Goal: Task Accomplishment & Management: Manage account settings

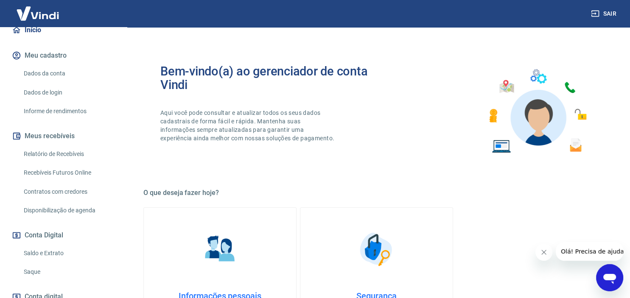
scroll to position [89, 0]
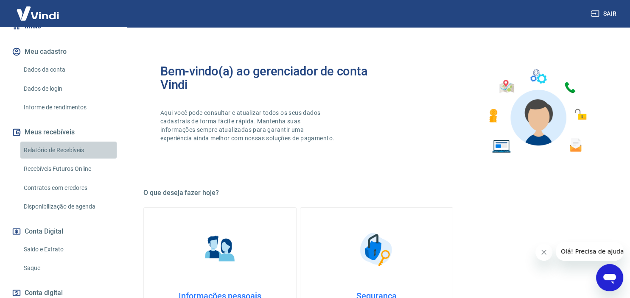
click at [82, 148] on link "Relatório de Recebíveis" at bounding box center [68, 150] width 96 height 17
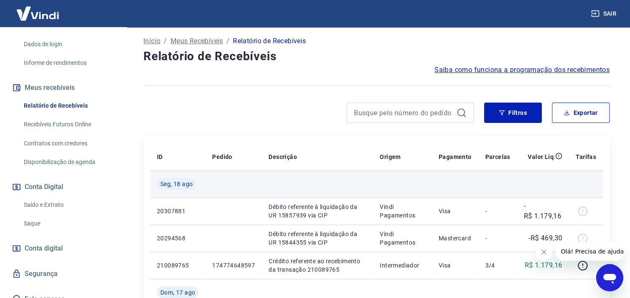
scroll to position [89, 0]
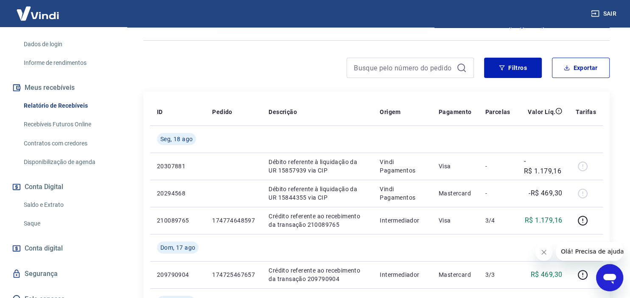
click at [49, 203] on link "Saldo e Extrato" at bounding box center [68, 204] width 96 height 17
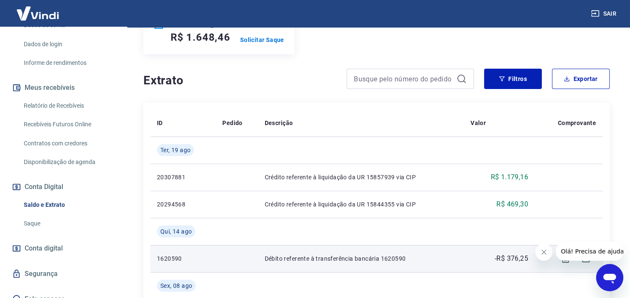
scroll to position [134, 0]
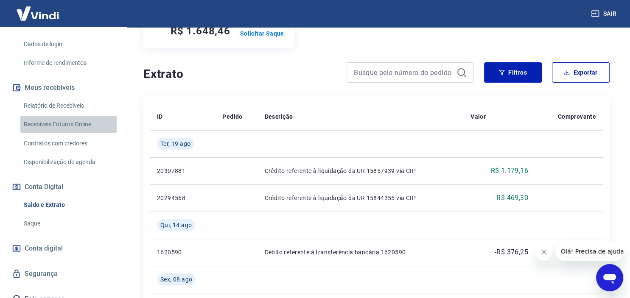
click at [89, 124] on link "Recebíveis Futuros Online" at bounding box center [68, 124] width 96 height 17
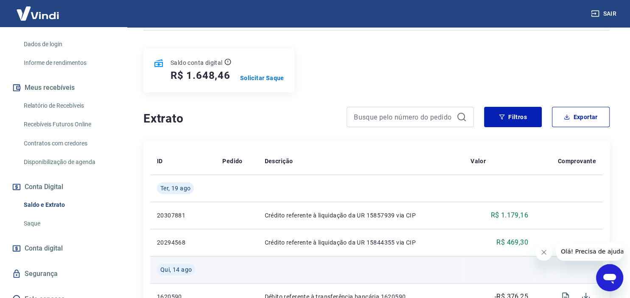
scroll to position [0, 0]
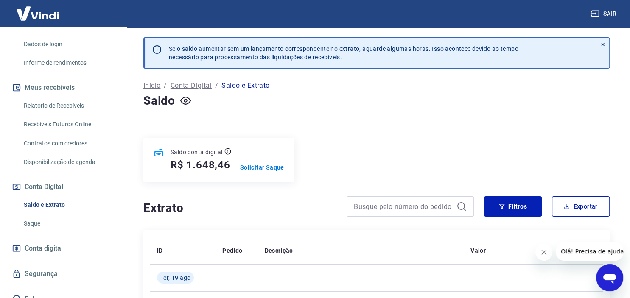
click at [69, 106] on link "Relatório de Recebíveis" at bounding box center [68, 105] width 96 height 17
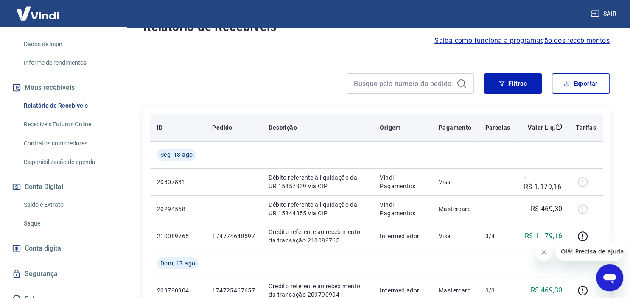
scroll to position [89, 0]
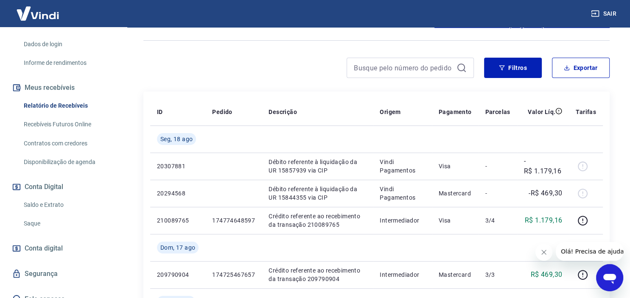
click at [50, 121] on link "Recebíveis Futuros Online" at bounding box center [68, 124] width 96 height 17
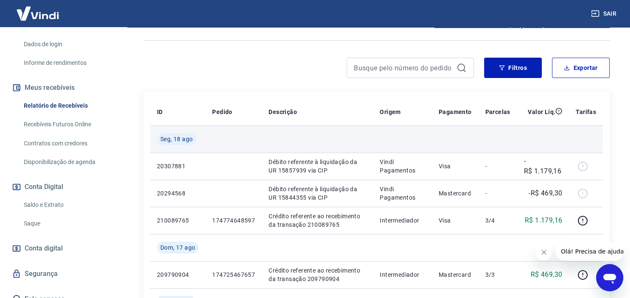
click at [187, 139] on span "Seg, 18 ago" at bounding box center [176, 139] width 32 height 8
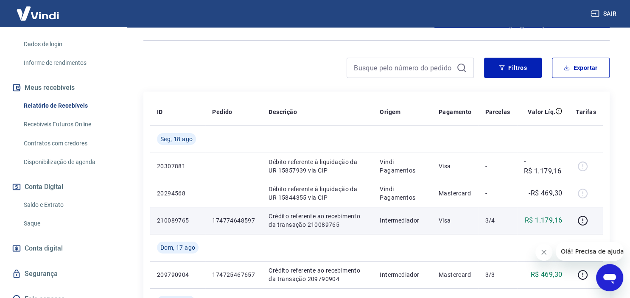
click at [203, 226] on td "210089765" at bounding box center [177, 220] width 55 height 27
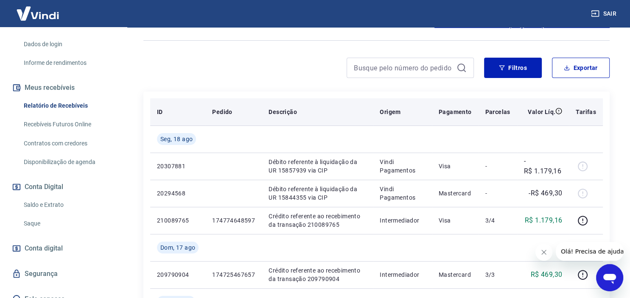
scroll to position [0, 0]
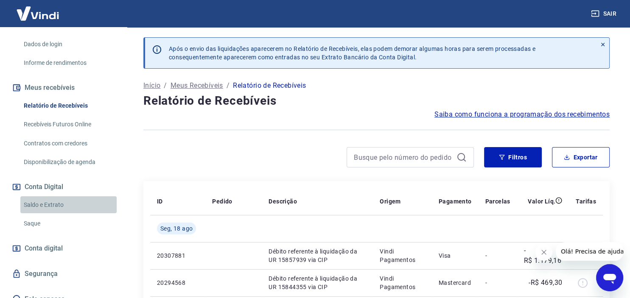
click at [63, 204] on link "Saldo e Extrato" at bounding box center [68, 204] width 96 height 17
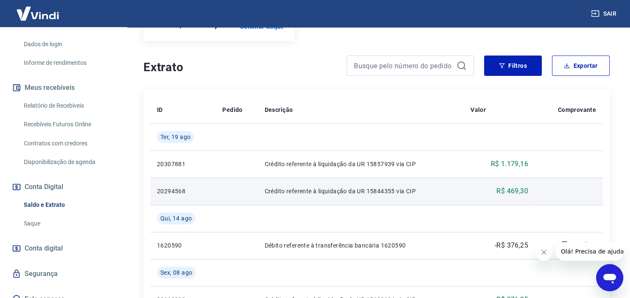
scroll to position [89, 0]
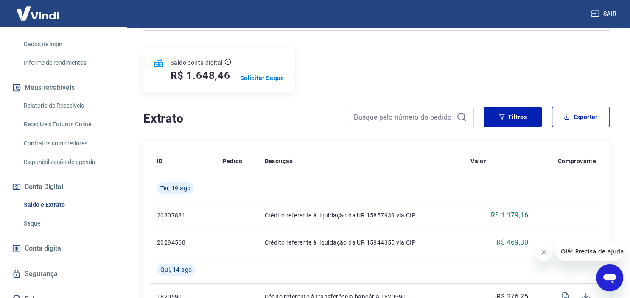
click at [68, 228] on link "Saque" at bounding box center [68, 223] width 96 height 17
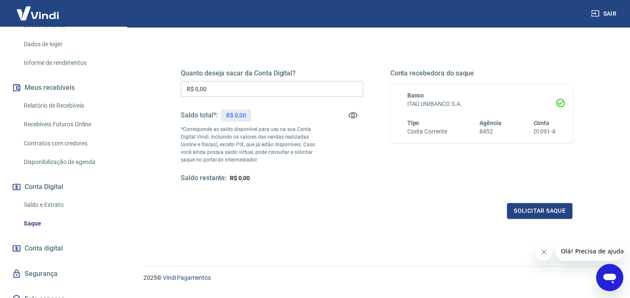
scroll to position [120, 0]
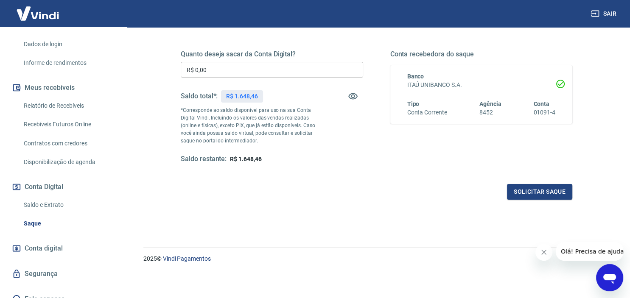
click at [234, 61] on div "Quanto deseja sacar da Conta Digital? R$ 0,00 ​ Saldo total*: R$ 1.648,46 *Corr…" at bounding box center [272, 107] width 182 height 114
click at [235, 66] on input "R$ 0,00" at bounding box center [272, 70] width 182 height 16
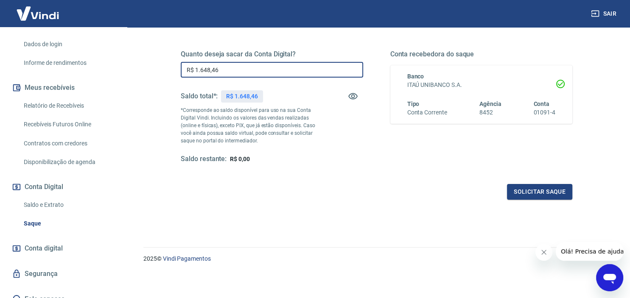
type input "R$ 1.648,46"
drag, startPoint x: 336, startPoint y: 169, endPoint x: 340, endPoint y: 170, distance: 4.6
click at [340, 170] on div "Quanto deseja sacar da Conta Digital? R$ 1.648,46 ​ Saldo total*: R$ 1.648,46 *…" at bounding box center [376, 115] width 391 height 170
click at [547, 192] on button "Solicitar saque" at bounding box center [539, 192] width 65 height 16
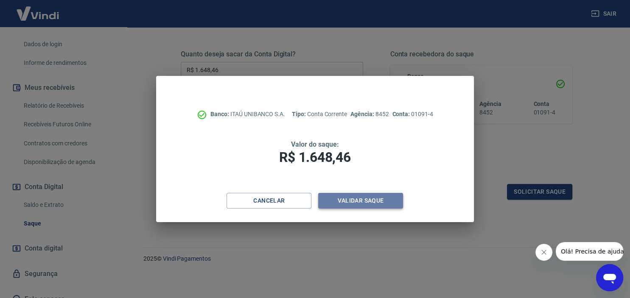
click at [354, 198] on button "Validar saque" at bounding box center [360, 201] width 85 height 16
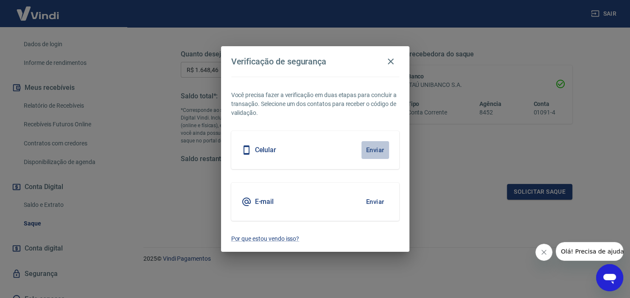
click at [370, 152] on button "Enviar" at bounding box center [375, 150] width 28 height 18
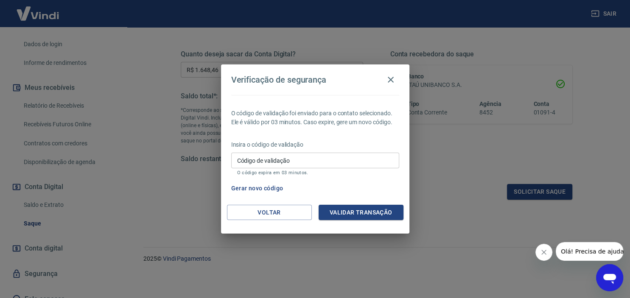
click at [374, 159] on input "Código de validação" at bounding box center [315, 161] width 168 height 16
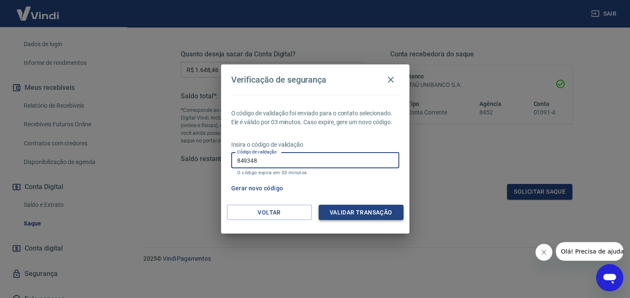
type input "849348"
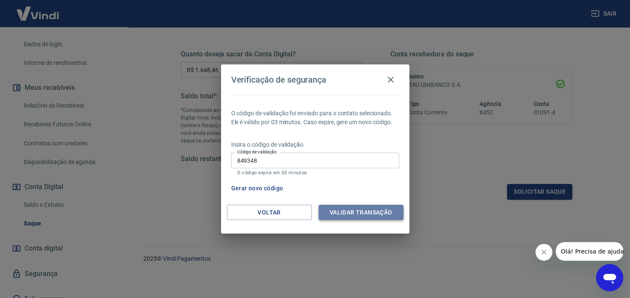
click at [365, 217] on button "Validar transação" at bounding box center [360, 213] width 85 height 16
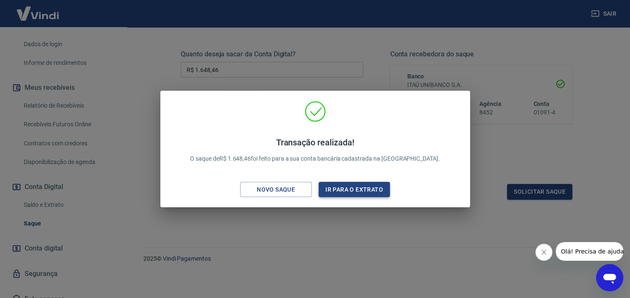
click at [338, 189] on button "Ir para o extrato" at bounding box center [354, 190] width 72 height 16
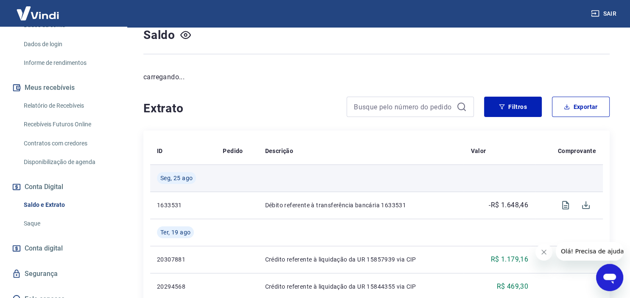
scroll to position [89, 0]
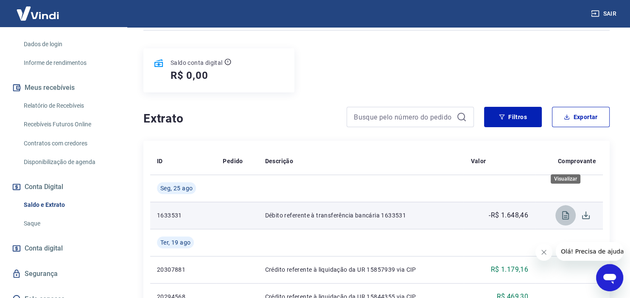
click at [568, 210] on icon "Visualizar" at bounding box center [565, 215] width 10 height 10
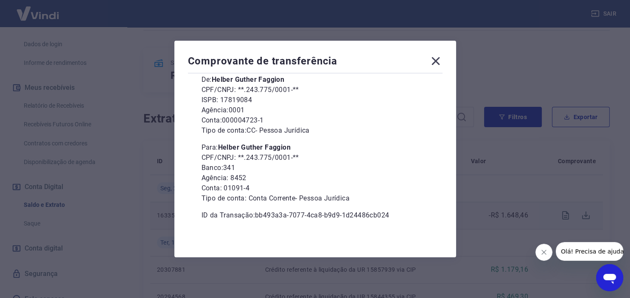
scroll to position [26, 0]
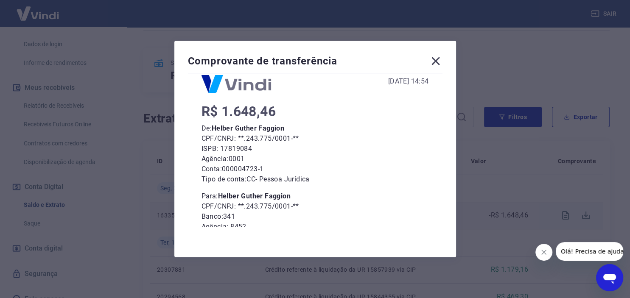
click at [368, 257] on div "Comprovante de transferência [DATE] 14:54 R$ 1.648,46 De: Helber Guther Faggion…" at bounding box center [314, 149] width 281 height 217
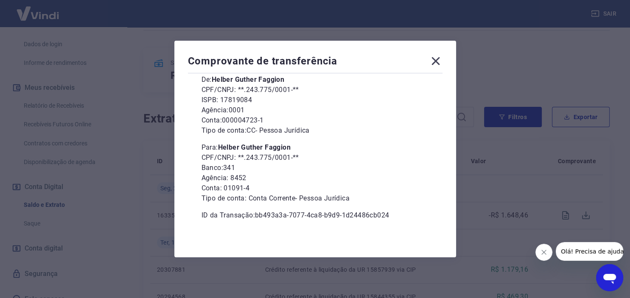
click at [434, 64] on icon at bounding box center [436, 61] width 14 height 14
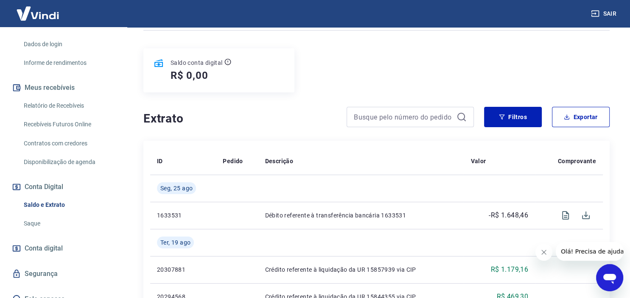
click at [385, 56] on div "Saldo conta digital R$ 0,00" at bounding box center [376, 70] width 466 height 44
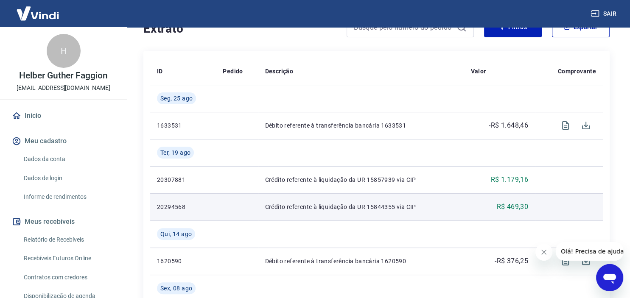
scroll to position [179, 0]
click at [343, 203] on p "Crédito referente à liquidação da UR 15844355 via CIP" at bounding box center [361, 207] width 192 height 8
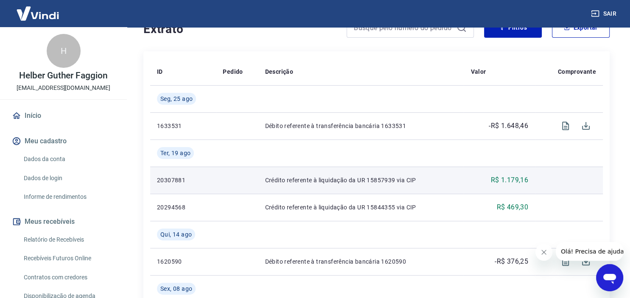
click at [311, 167] on td "Crédito referente à liquidação da UR 15857939 via CIP" at bounding box center [361, 180] width 206 height 27
drag, startPoint x: 502, startPoint y: 165, endPoint x: 528, endPoint y: 165, distance: 25.9
click at [528, 167] on td "R$ 1.179,16" at bounding box center [498, 180] width 71 height 27
copy p "1.179,16"
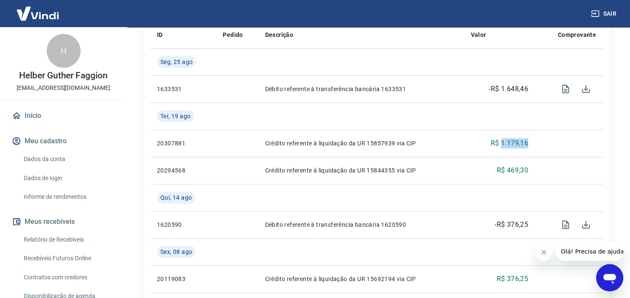
scroll to position [224, 0]
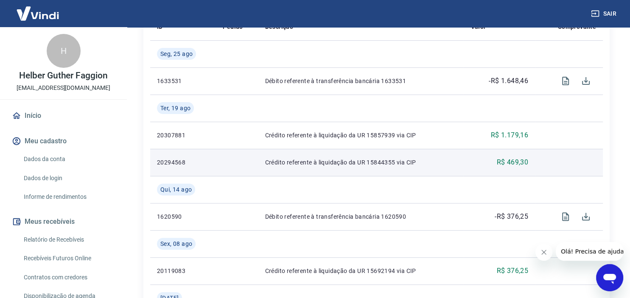
click at [176, 158] on p "20294568" at bounding box center [183, 162] width 52 height 8
copy p "20294568"
click at [512, 157] on p "R$ 469,30" at bounding box center [512, 162] width 32 height 10
click at [511, 157] on p "R$ 469,30" at bounding box center [512, 162] width 32 height 10
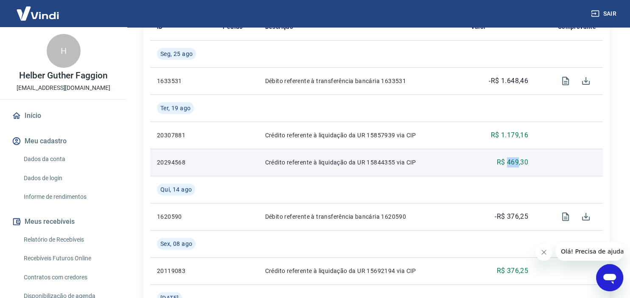
click at [510, 157] on p "R$ 469,30" at bounding box center [512, 162] width 32 height 10
click at [508, 157] on p "R$ 469,30" at bounding box center [512, 162] width 32 height 10
drag, startPoint x: 506, startPoint y: 145, endPoint x: 547, endPoint y: 146, distance: 40.7
click at [547, 149] on tr "20294568 Crédito referente à liquidação da UR 15844355 via CIP R$ 469,30" at bounding box center [376, 162] width 452 height 27
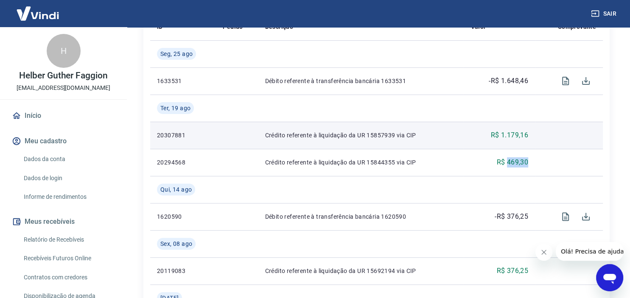
copy p "469,30"
